Goal: Check status

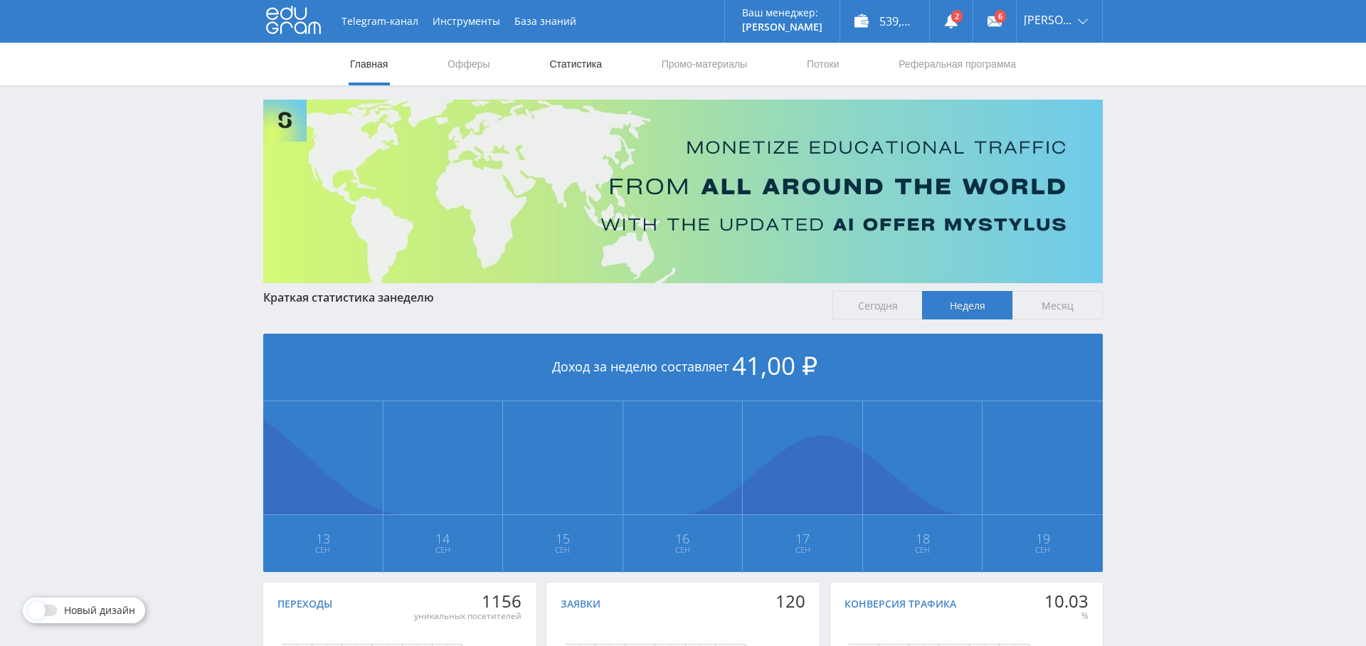
click at [567, 61] on link "Статистика" at bounding box center [575, 64] width 55 height 43
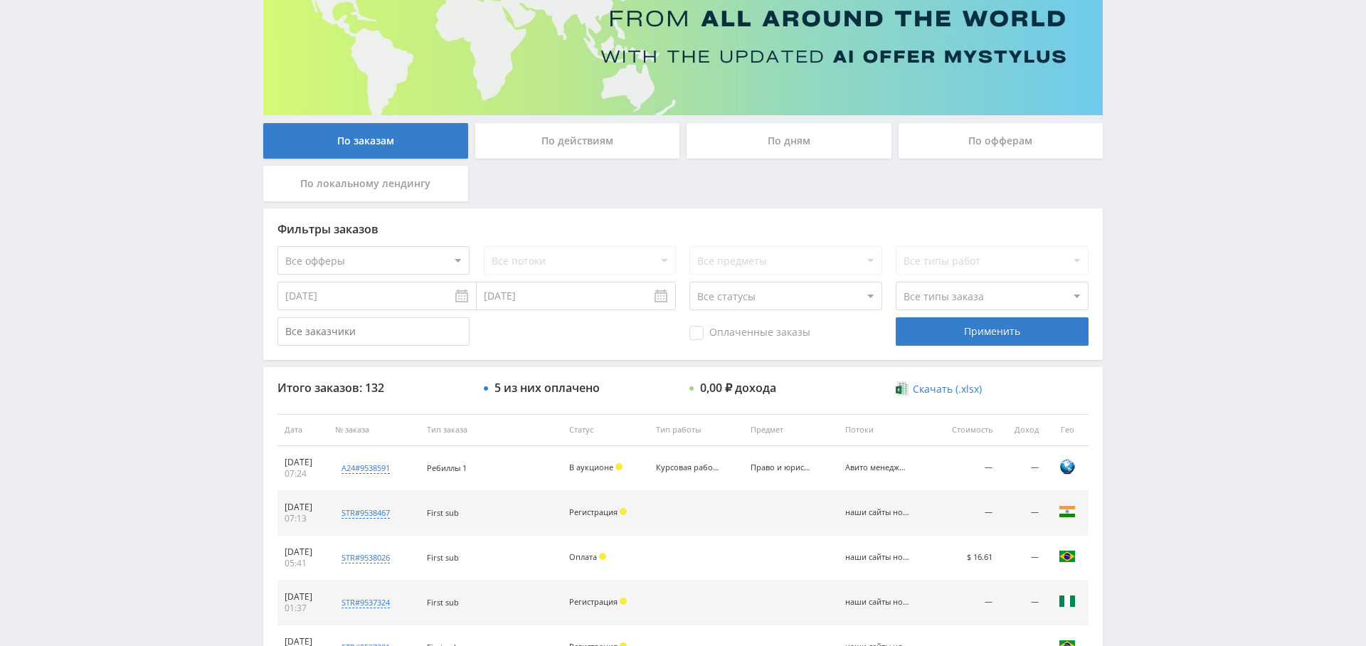
scroll to position [132, 0]
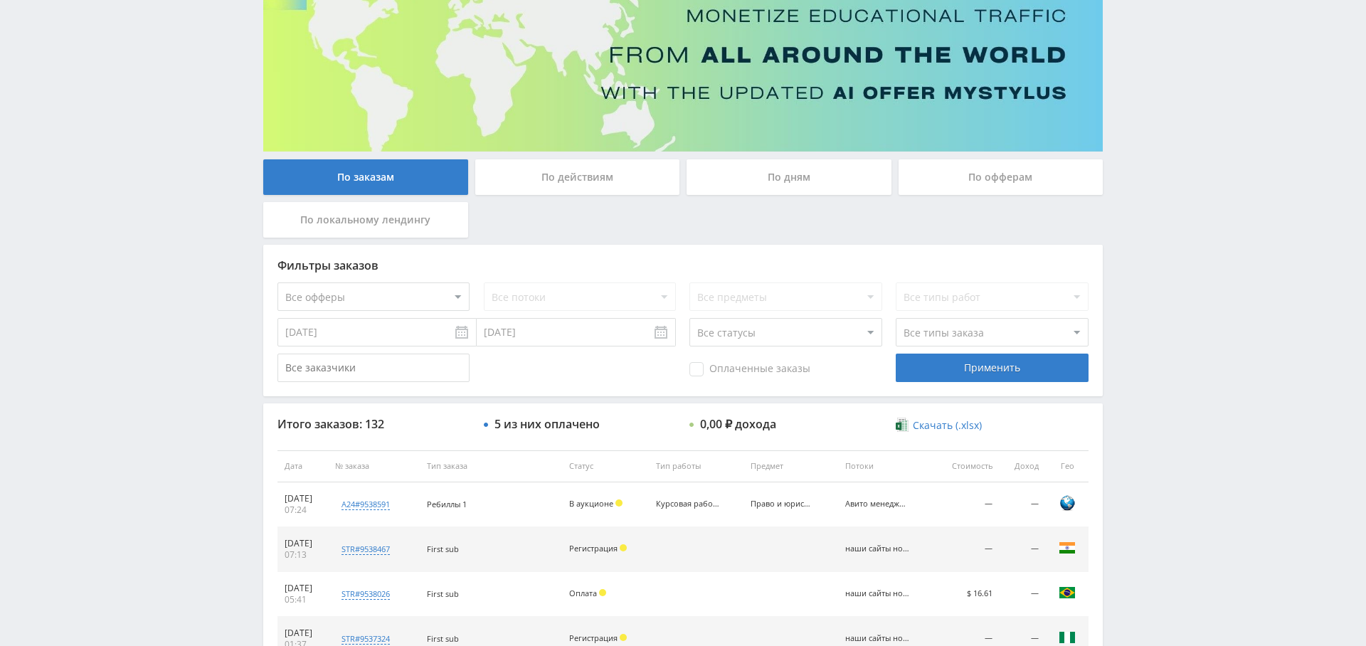
click at [769, 179] on div "По дням" at bounding box center [788, 177] width 205 height 36
click at [0, 0] on input "По дням" at bounding box center [0, 0] width 0 height 0
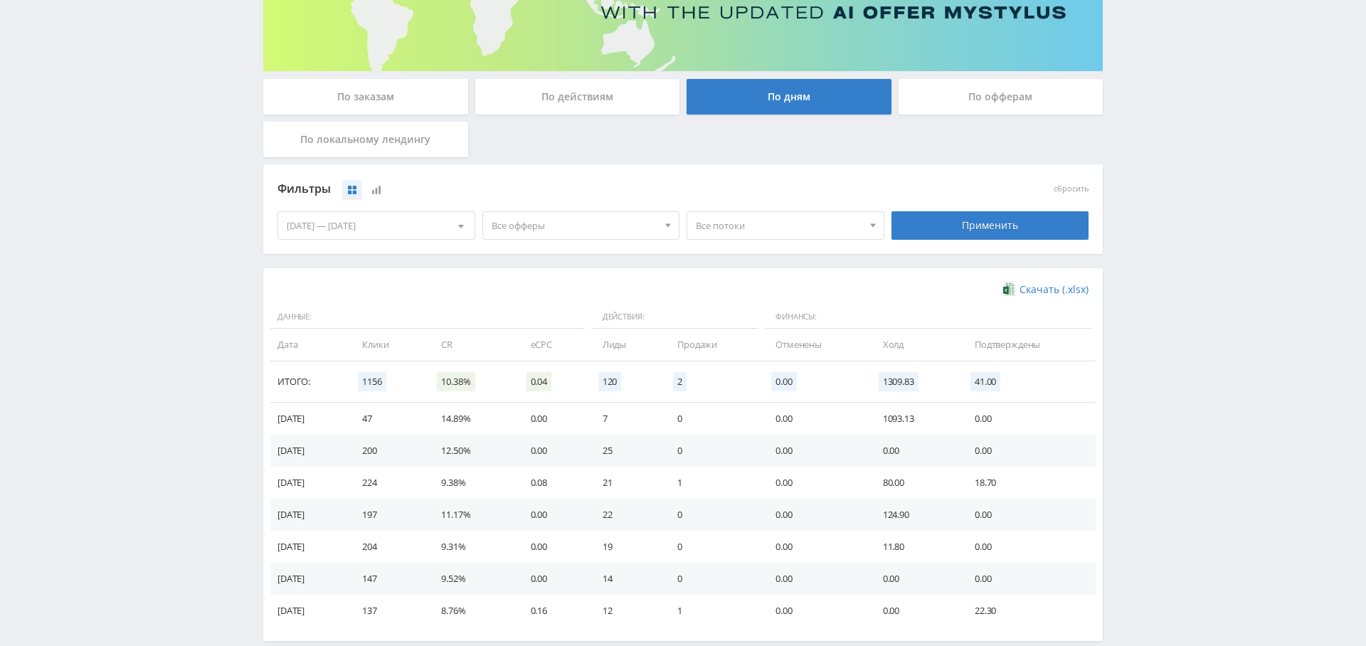
scroll to position [219, 0]
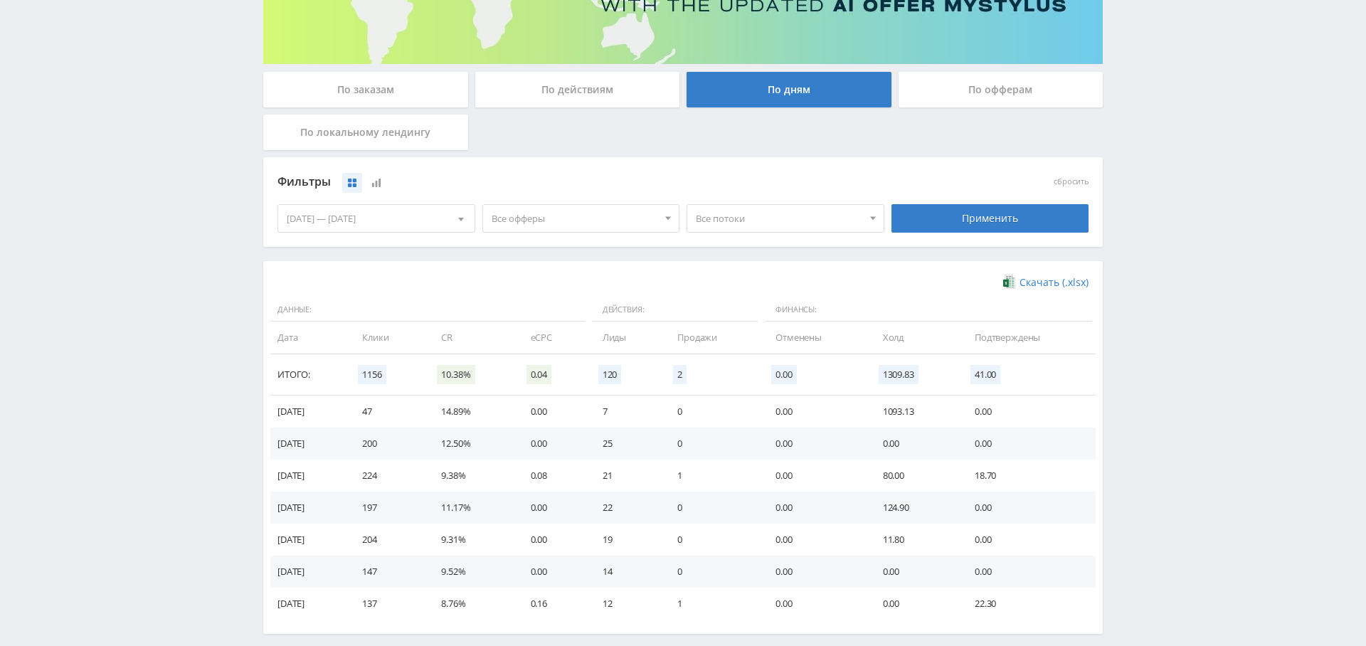
click at [381, 216] on div "13.09.2025 — 19.09.2025" at bounding box center [376, 218] width 196 height 27
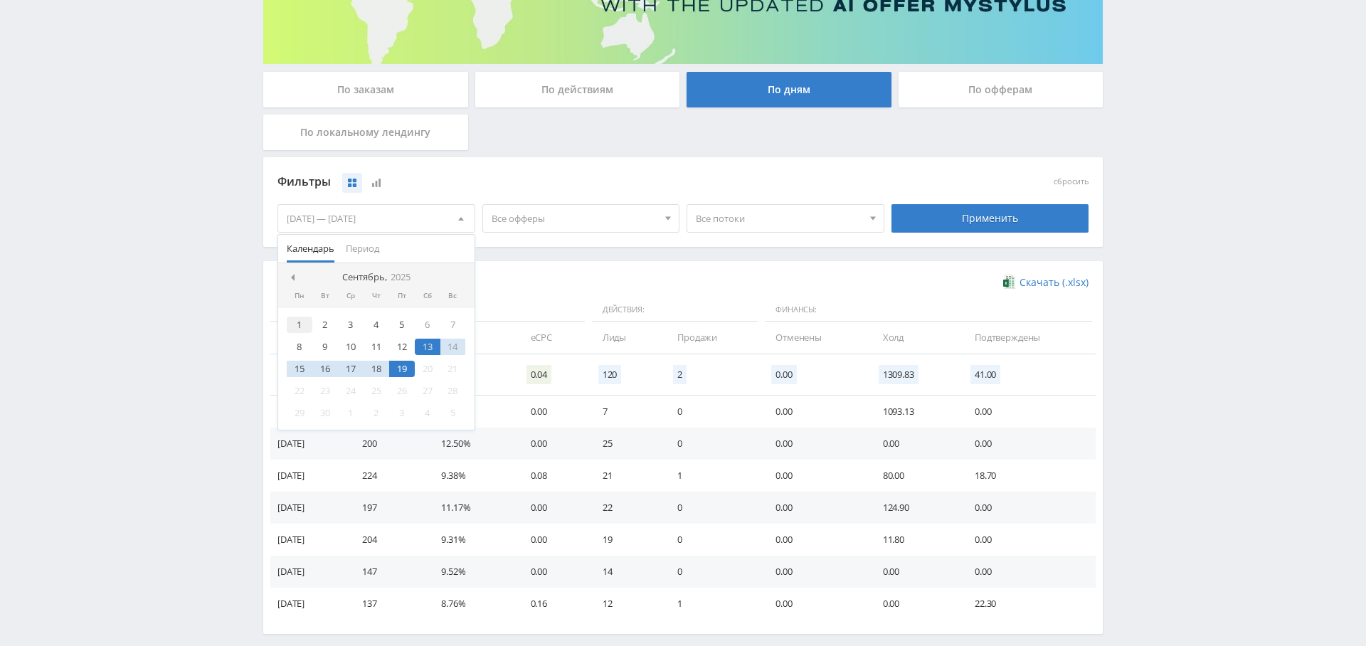
click at [302, 321] on div "1" at bounding box center [300, 325] width 26 height 16
click at [452, 345] on div "14" at bounding box center [453, 347] width 26 height 16
click at [491, 216] on span "Все офферы" at bounding box center [574, 218] width 166 height 27
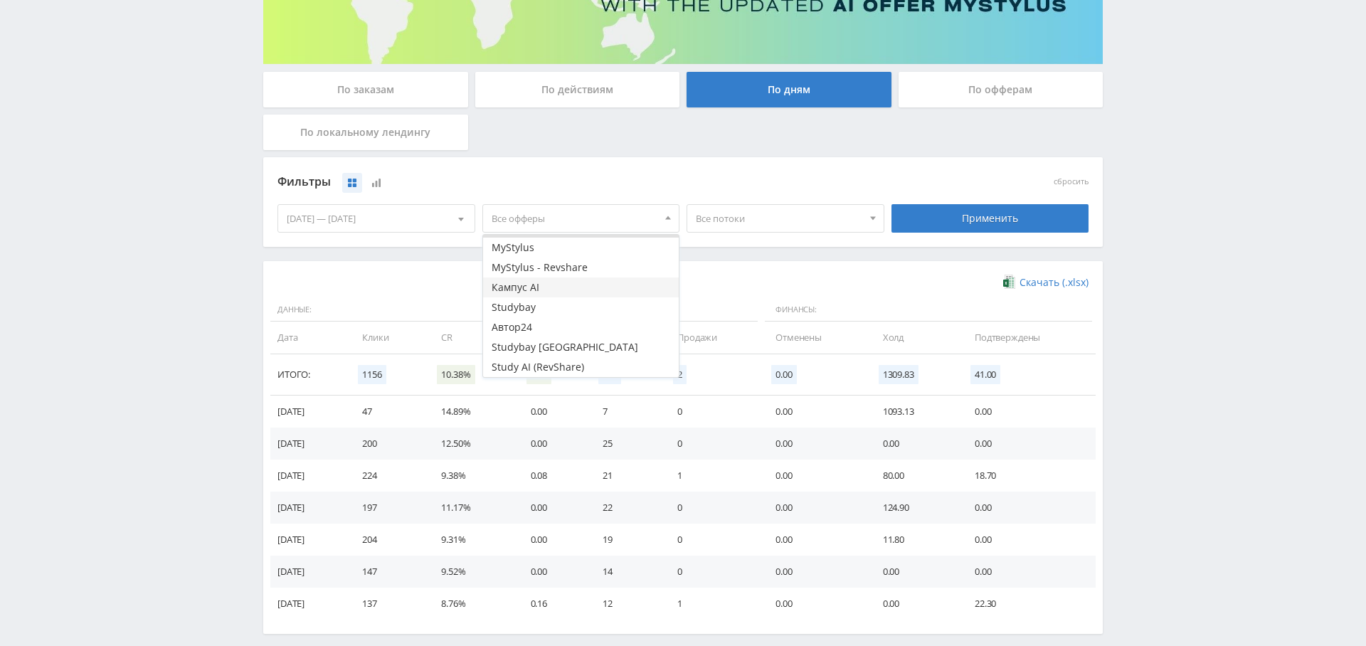
scroll to position [0, 0]
click at [573, 280] on button "MyStylus - Revshare" at bounding box center [581, 285] width 196 height 20
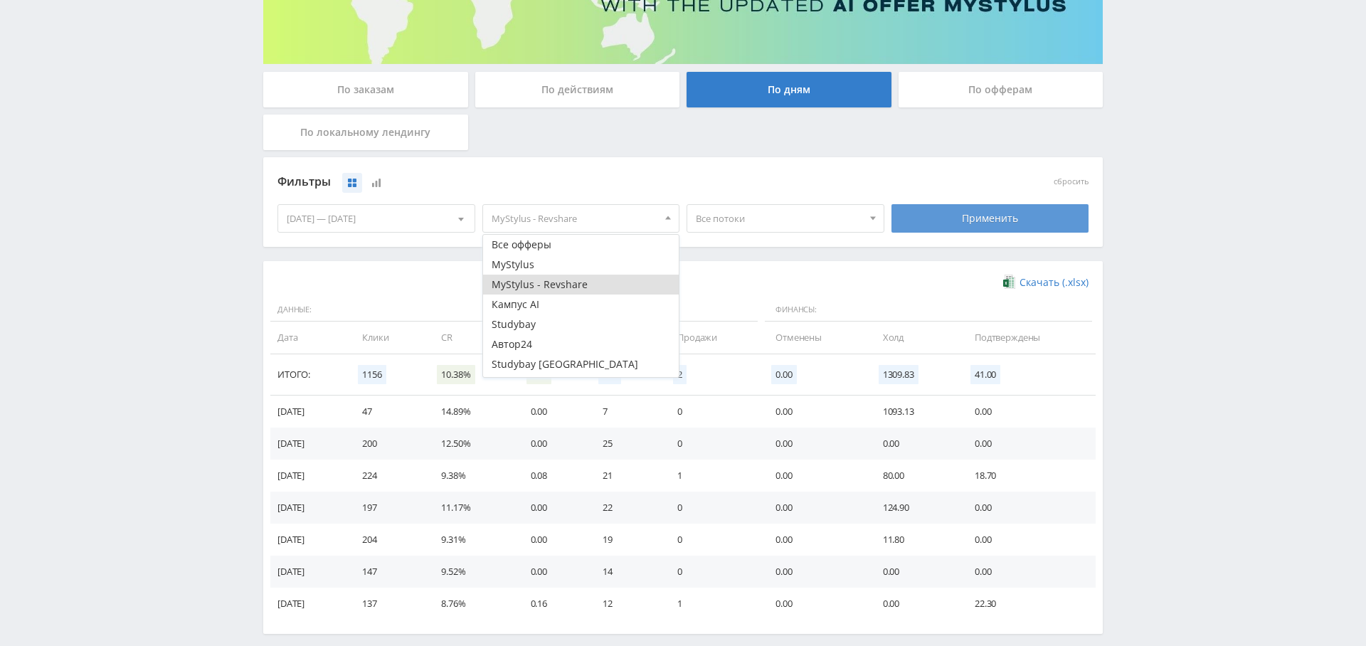
click at [1005, 220] on div "Применить" at bounding box center [990, 218] width 198 height 28
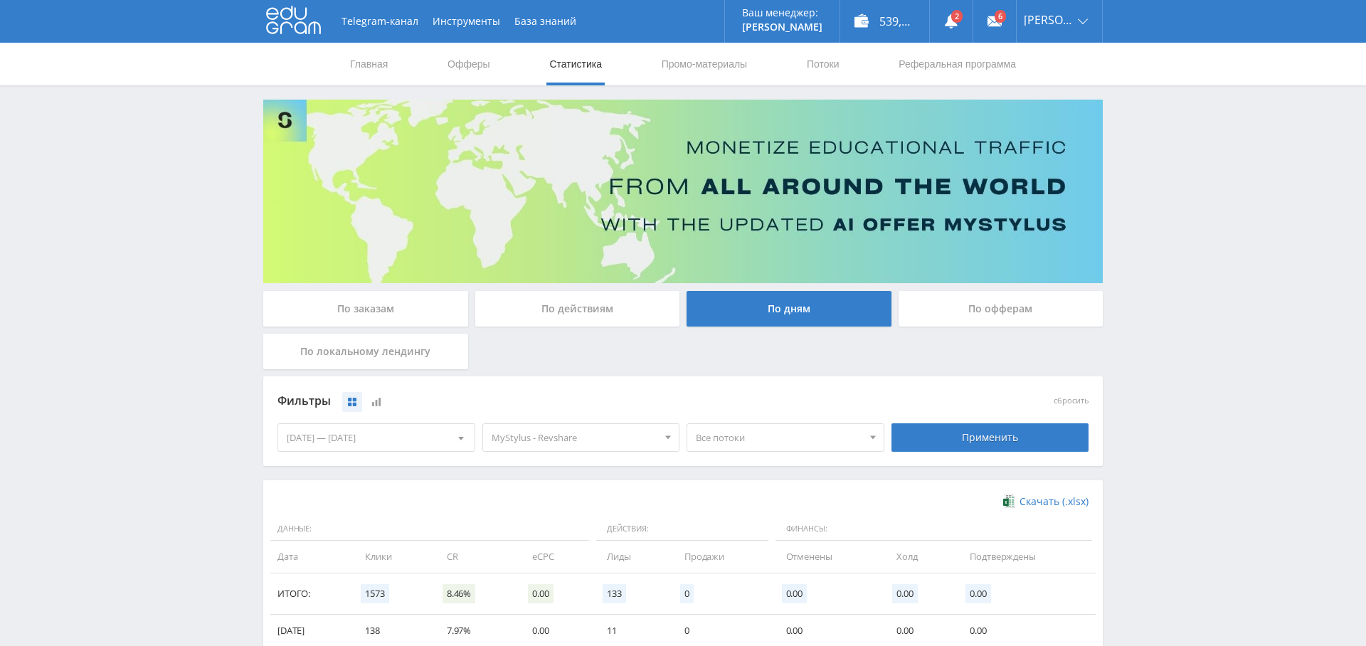
click at [376, 440] on div "01.09.2025 — 14.09.2025" at bounding box center [376, 437] width 196 height 27
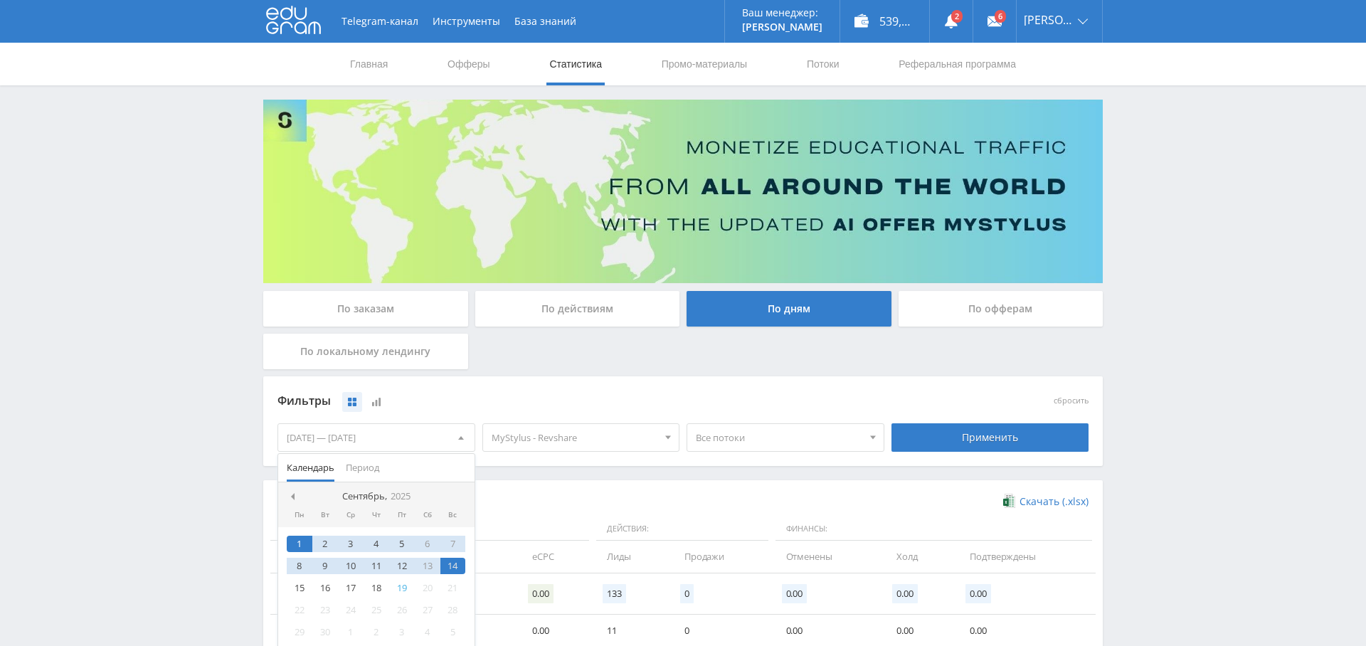
click at [307, 439] on div "01.09.2025 — 14.09.2025" at bounding box center [376, 437] width 196 height 27
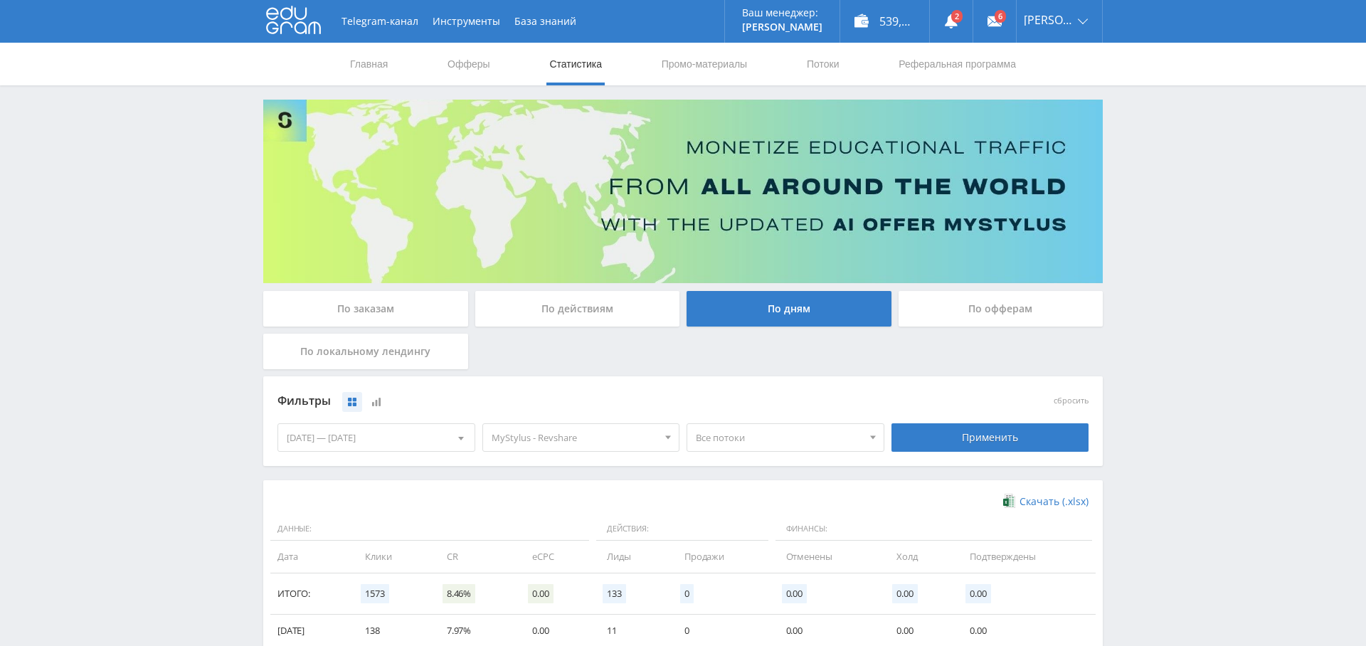
click at [314, 435] on div "01.09.2025 — 14.09.2025" at bounding box center [376, 437] width 196 height 27
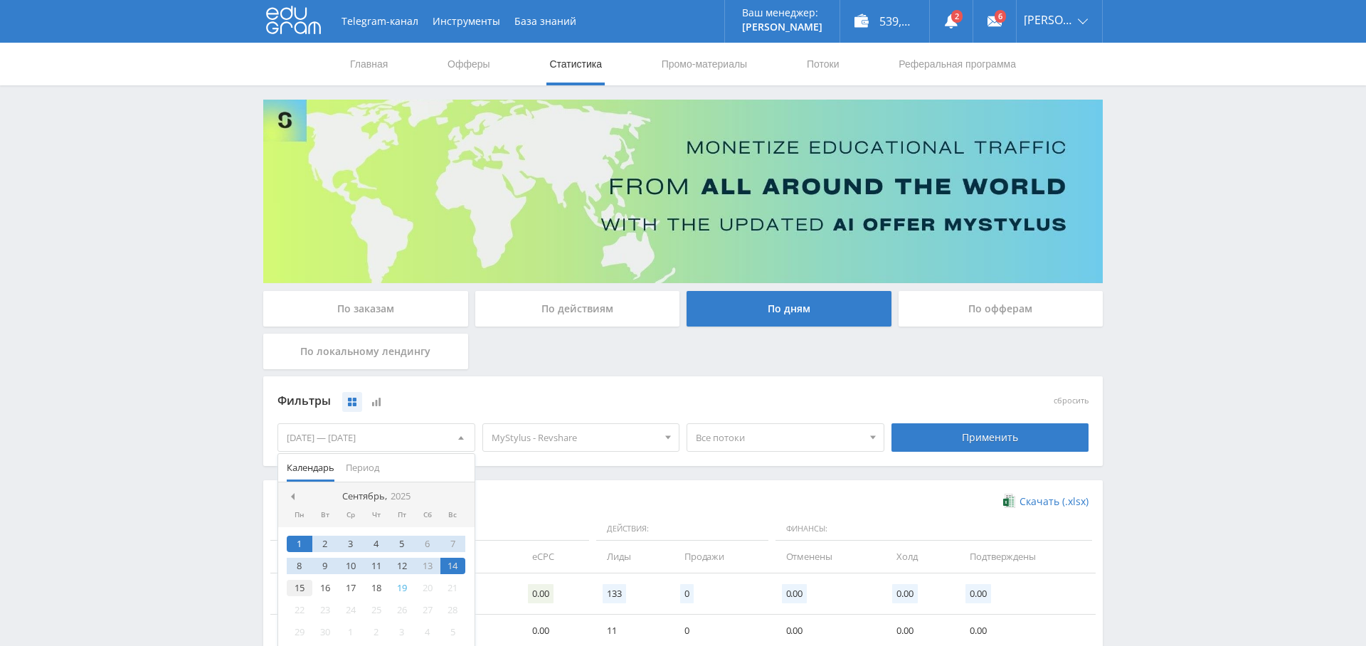
click at [297, 585] on div "15" at bounding box center [300, 588] width 26 height 16
click at [400, 588] on div "19" at bounding box center [402, 588] width 26 height 16
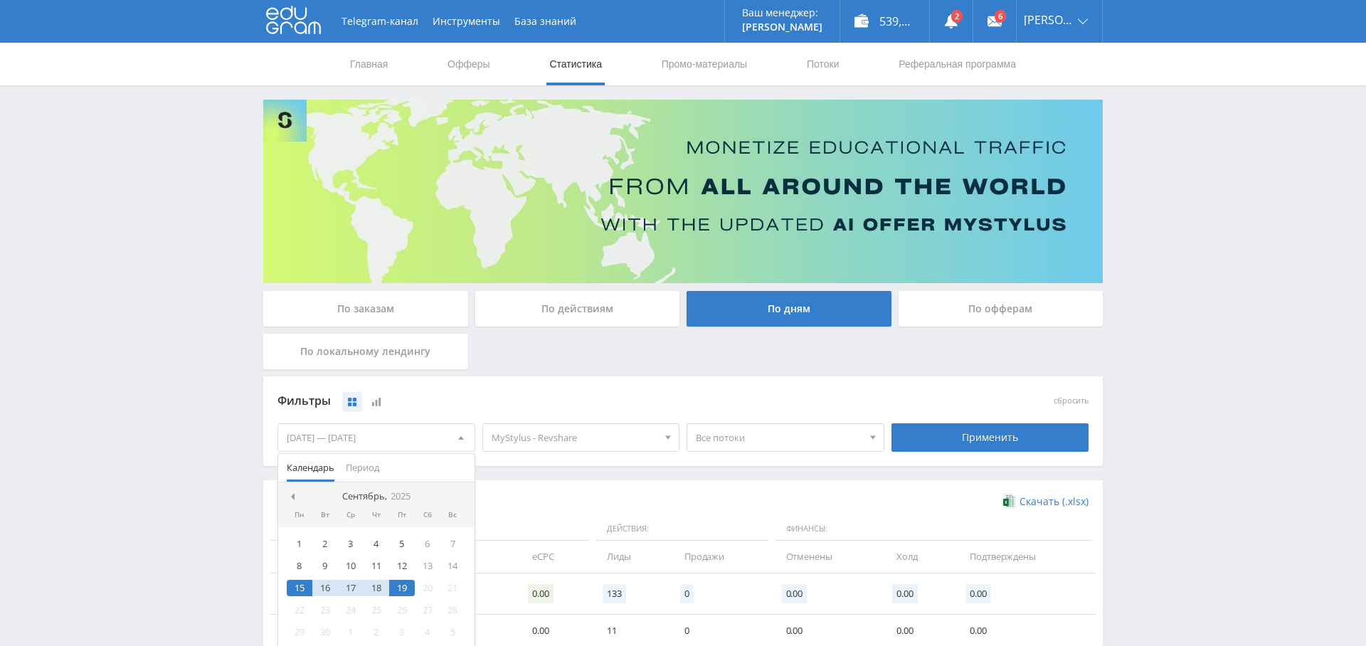
click at [616, 476] on div "Фильтры сбросить 15.09.2025 — 19.09.2025 Календарь Период Сентябрь, 2025 Пн Вт …" at bounding box center [682, 428] width 839 height 104
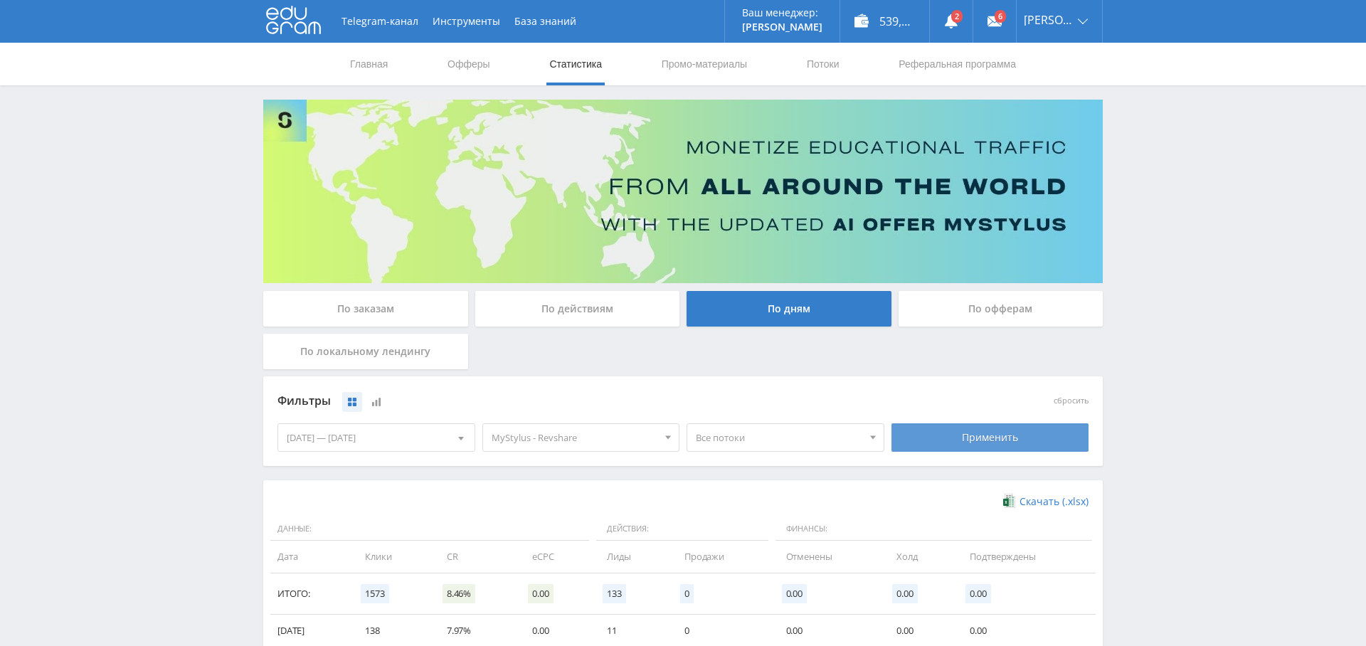
click at [1031, 440] on div "Применить" at bounding box center [990, 437] width 198 height 28
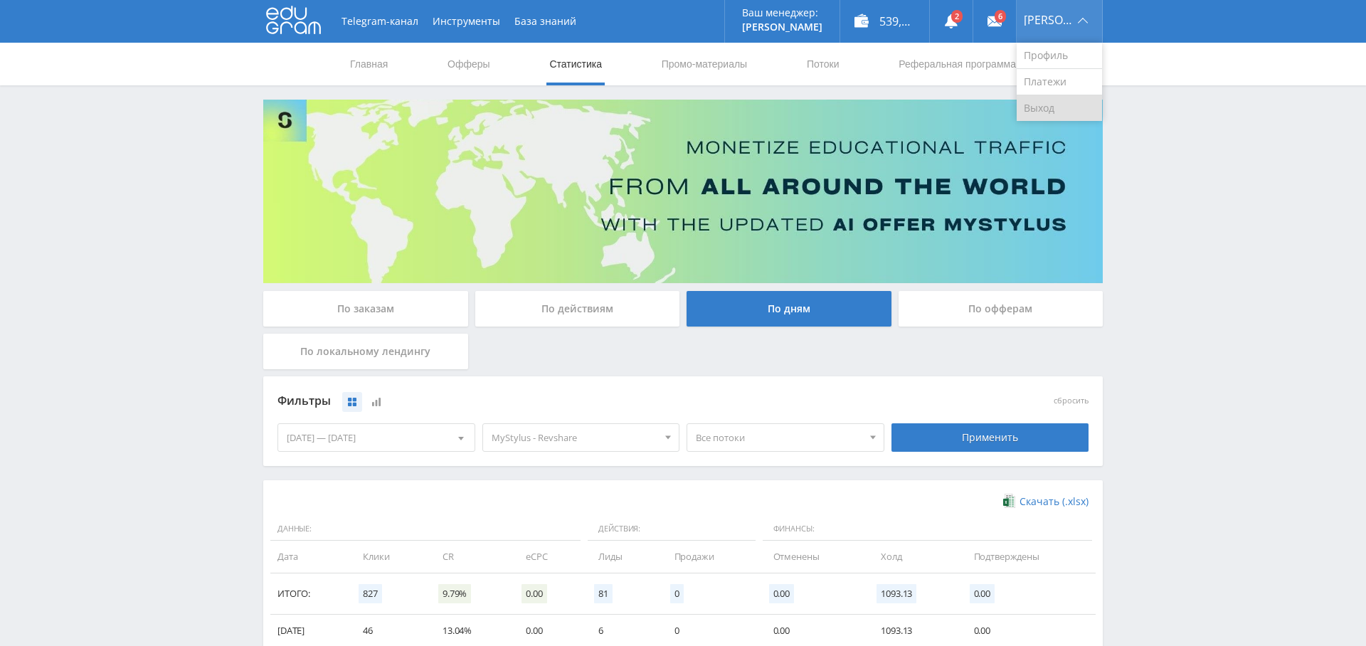
click at [1073, 104] on link "Выход" at bounding box center [1058, 108] width 85 height 26
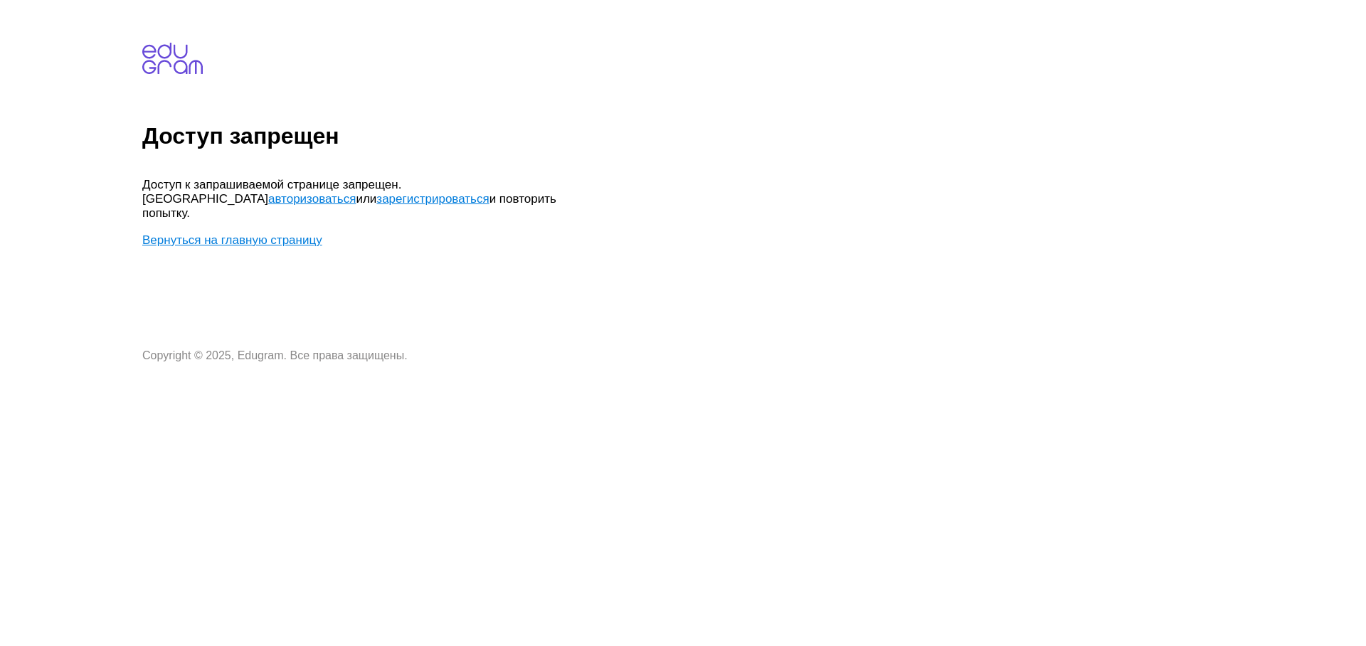
click at [356, 192] on link "авторизоваться" at bounding box center [311, 199] width 87 height 14
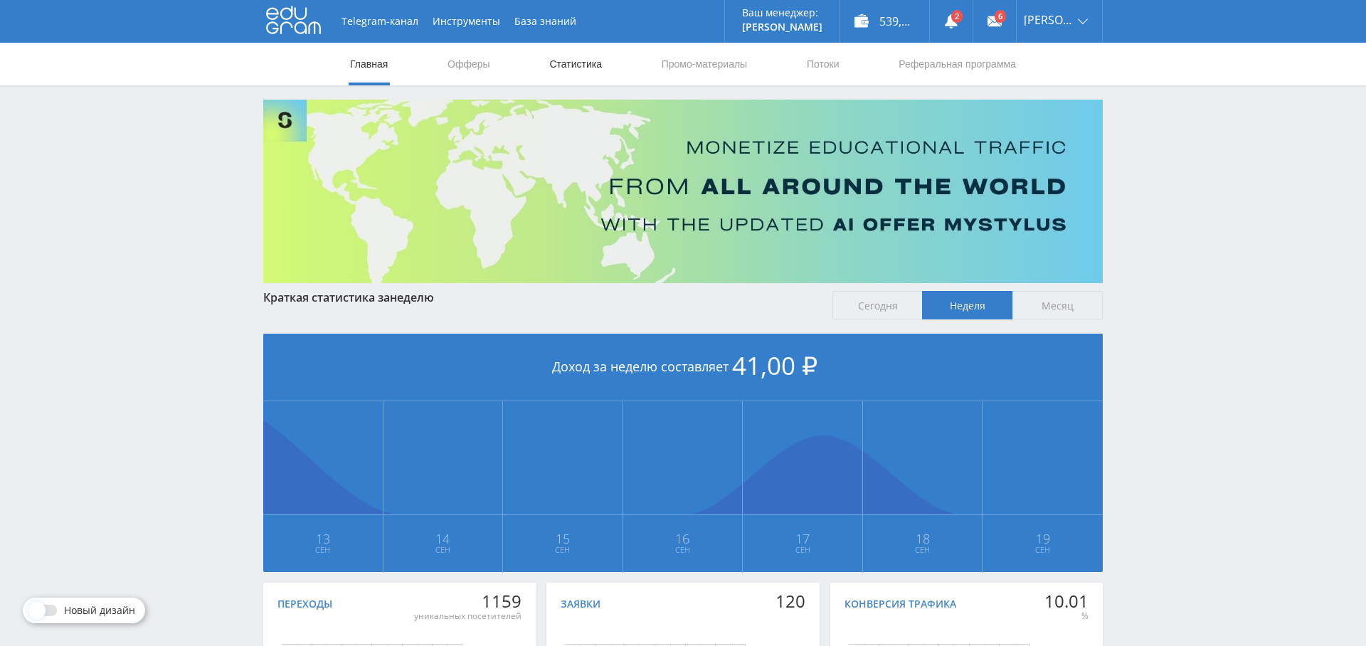
click at [600, 78] on link "Статистика" at bounding box center [575, 64] width 55 height 43
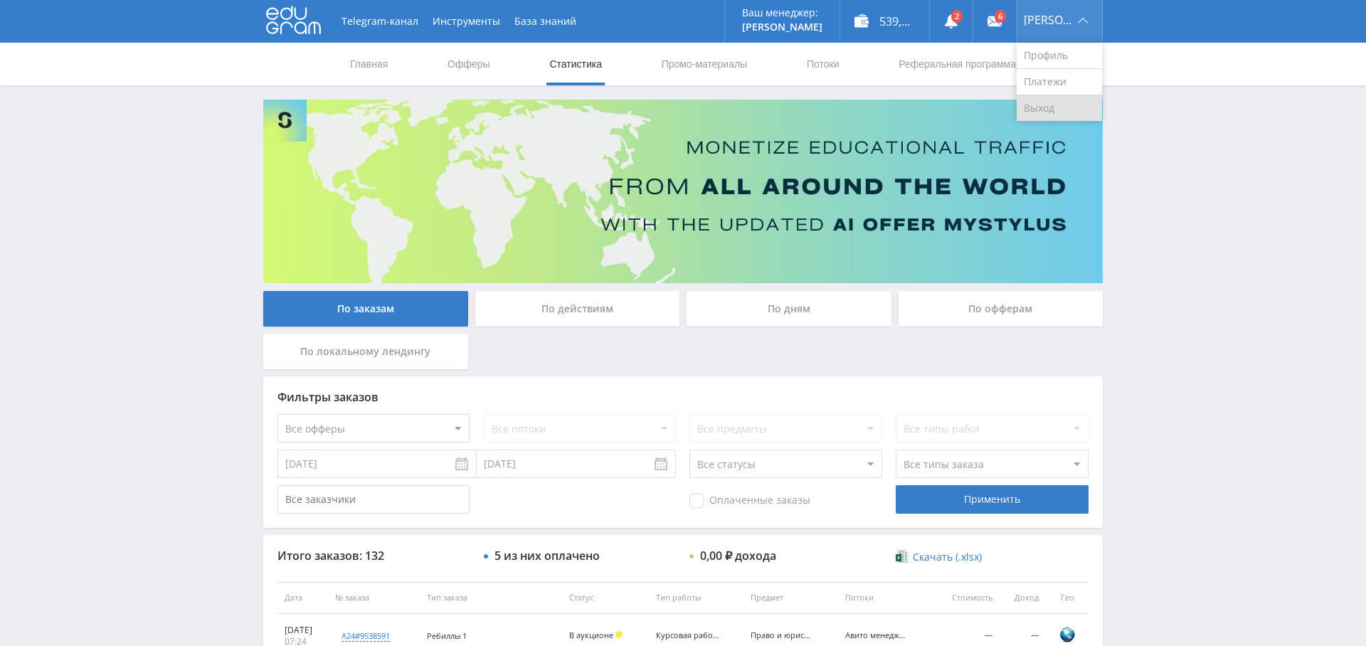
click at [1055, 110] on link "Выход" at bounding box center [1058, 108] width 85 height 26
